Goal: Find contact information: Find contact information

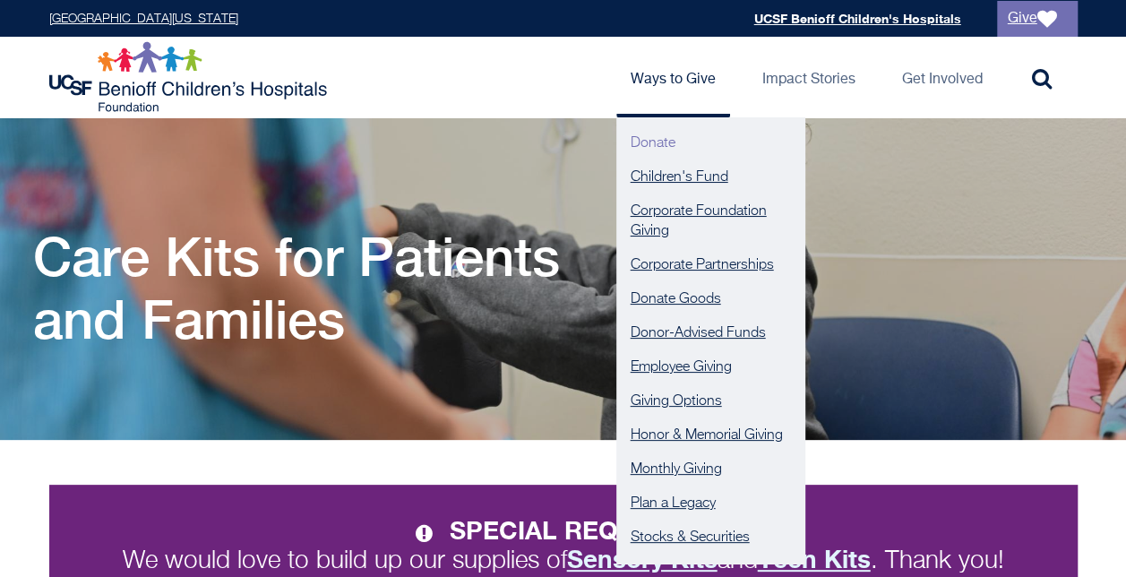
click at [670, 145] on link "Donate" at bounding box center [710, 143] width 188 height 34
click at [710, 305] on link "Donate Goods" at bounding box center [710, 299] width 188 height 34
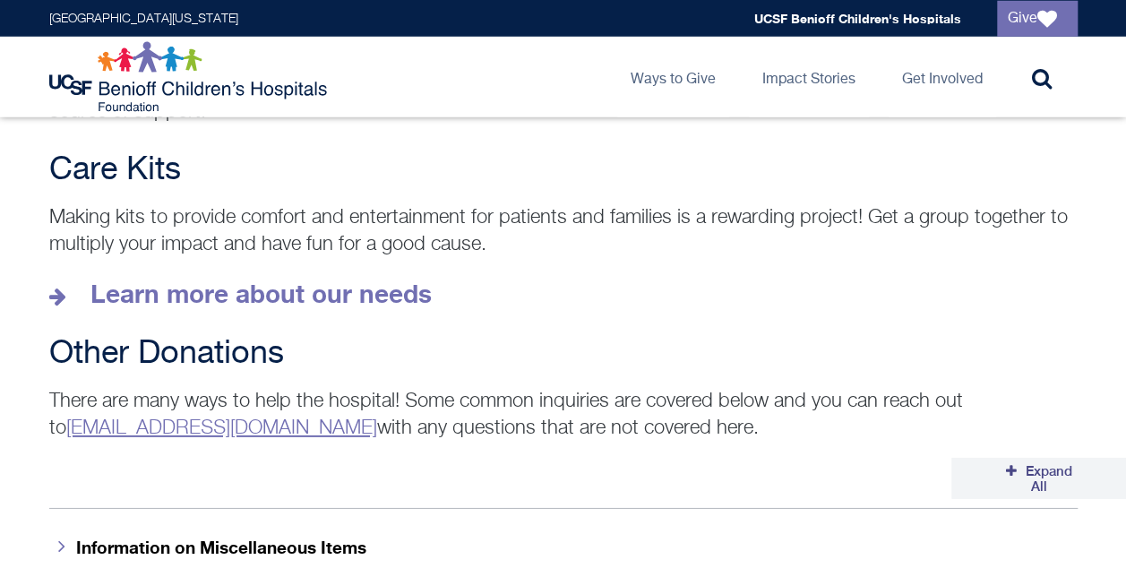
scroll to position [2616, 0]
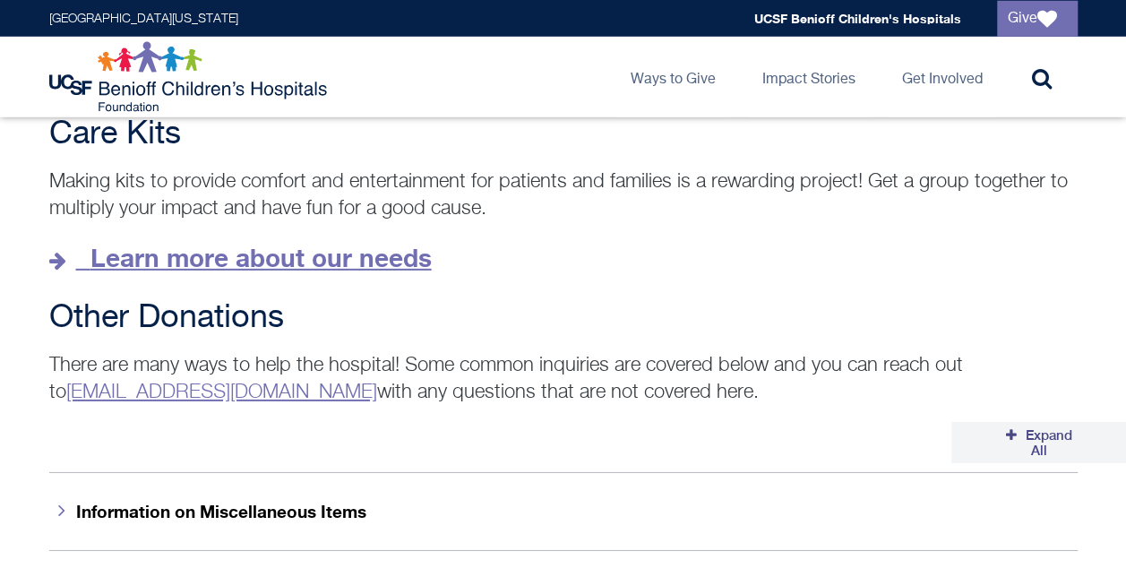
click at [302, 243] on strong "Learn more about our needs" at bounding box center [260, 258] width 341 height 30
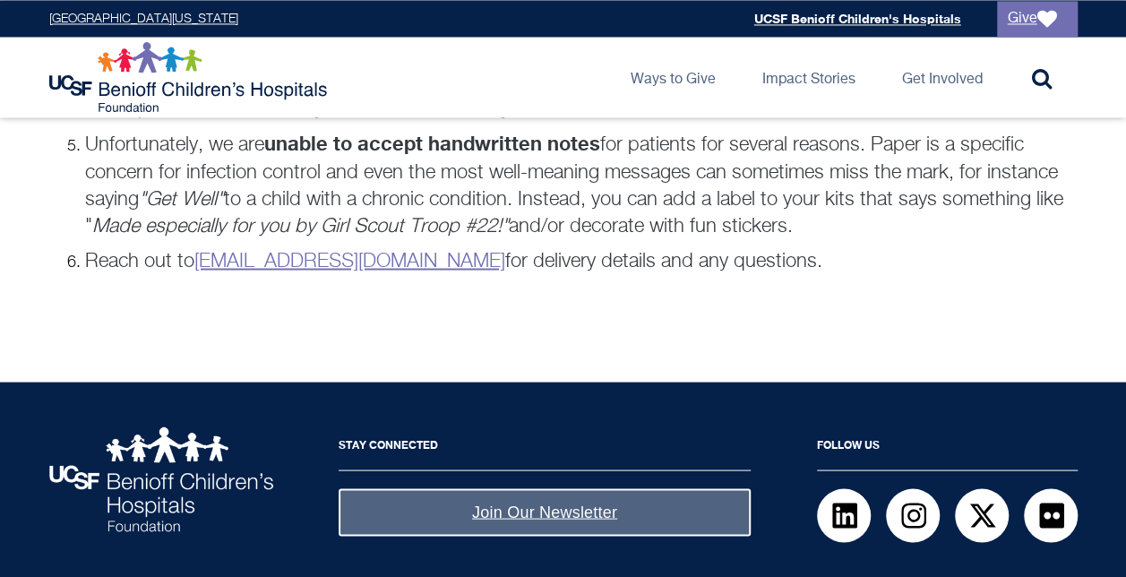
scroll to position [1589, 0]
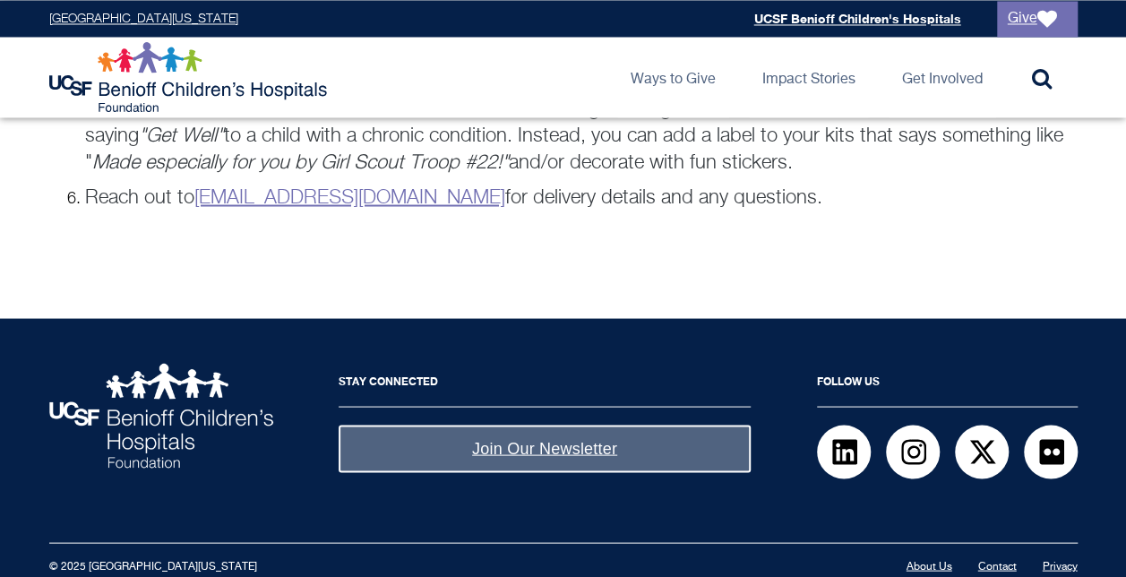
click at [996, 561] on link "Contact" at bounding box center [997, 566] width 39 height 11
